Goal: Task Accomplishment & Management: Use online tool/utility

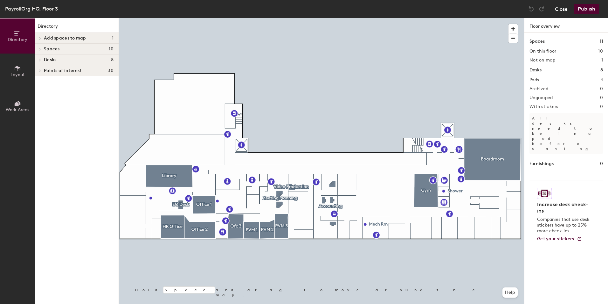
click at [559, 10] on button "Close" at bounding box center [561, 9] width 13 height 10
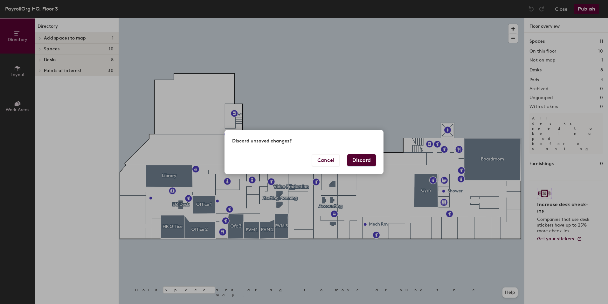
click at [366, 162] on button "Discard" at bounding box center [362, 160] width 29 height 12
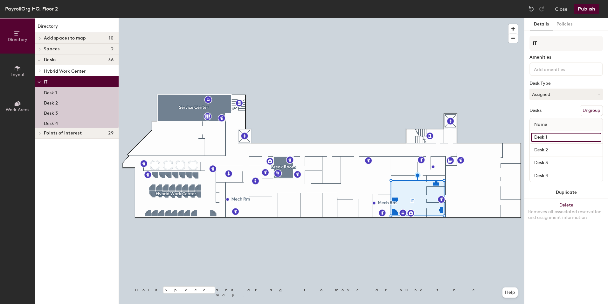
click at [548, 137] on input "Desk 1" at bounding box center [566, 137] width 70 height 9
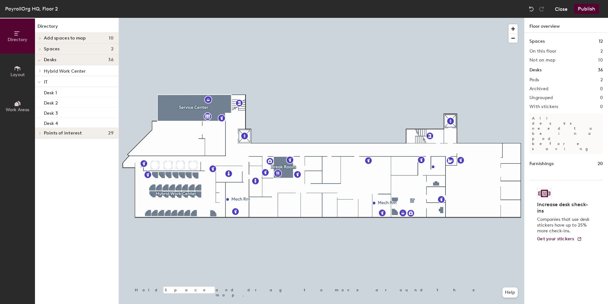
click at [559, 8] on button "Close" at bounding box center [561, 9] width 13 height 10
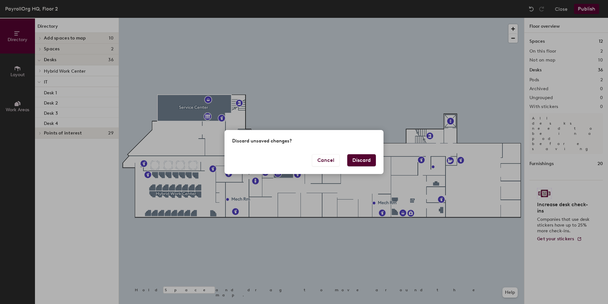
click at [360, 162] on button "Discard" at bounding box center [362, 160] width 29 height 12
